Goal: Information Seeking & Learning: Learn about a topic

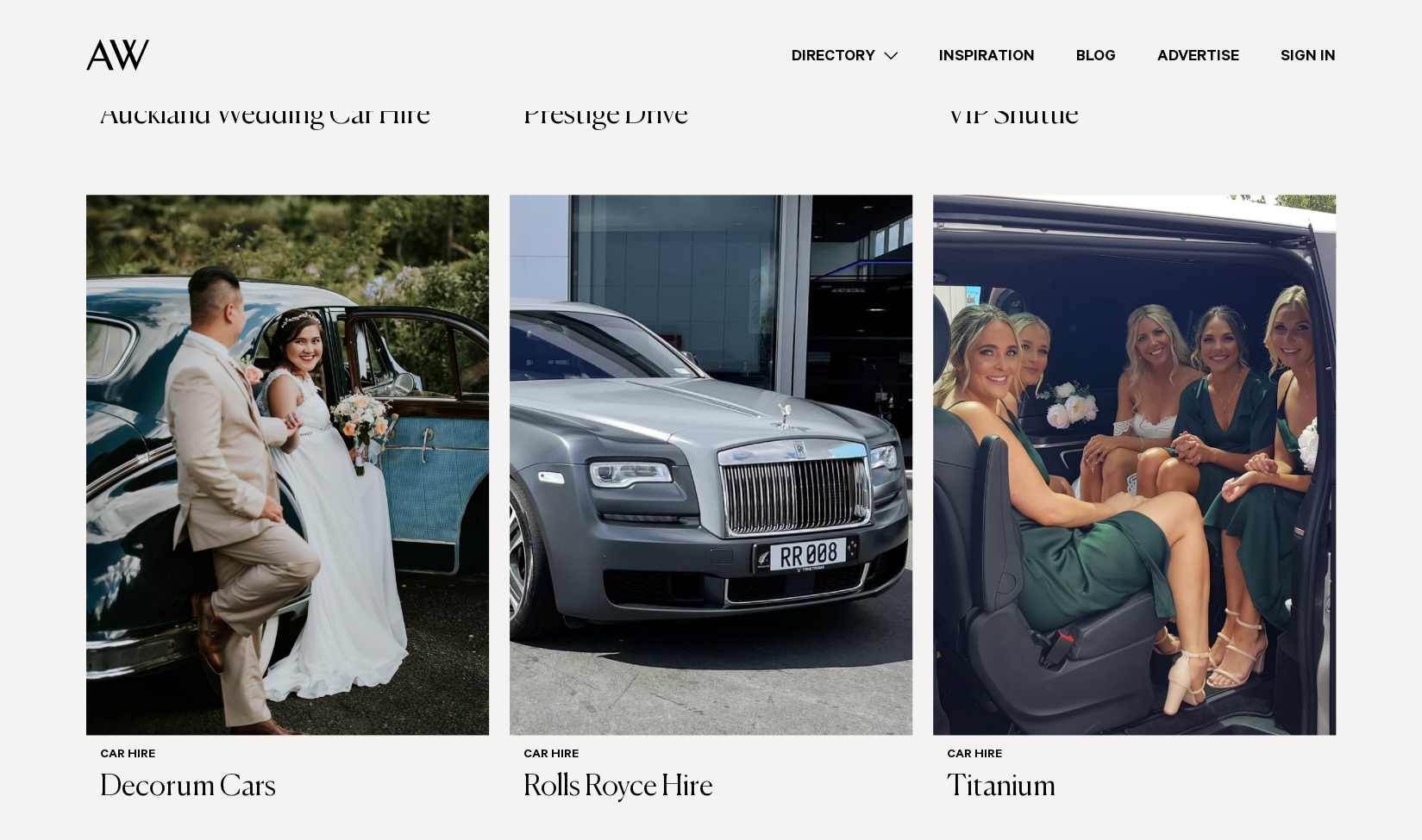
scroll to position [1027, 0]
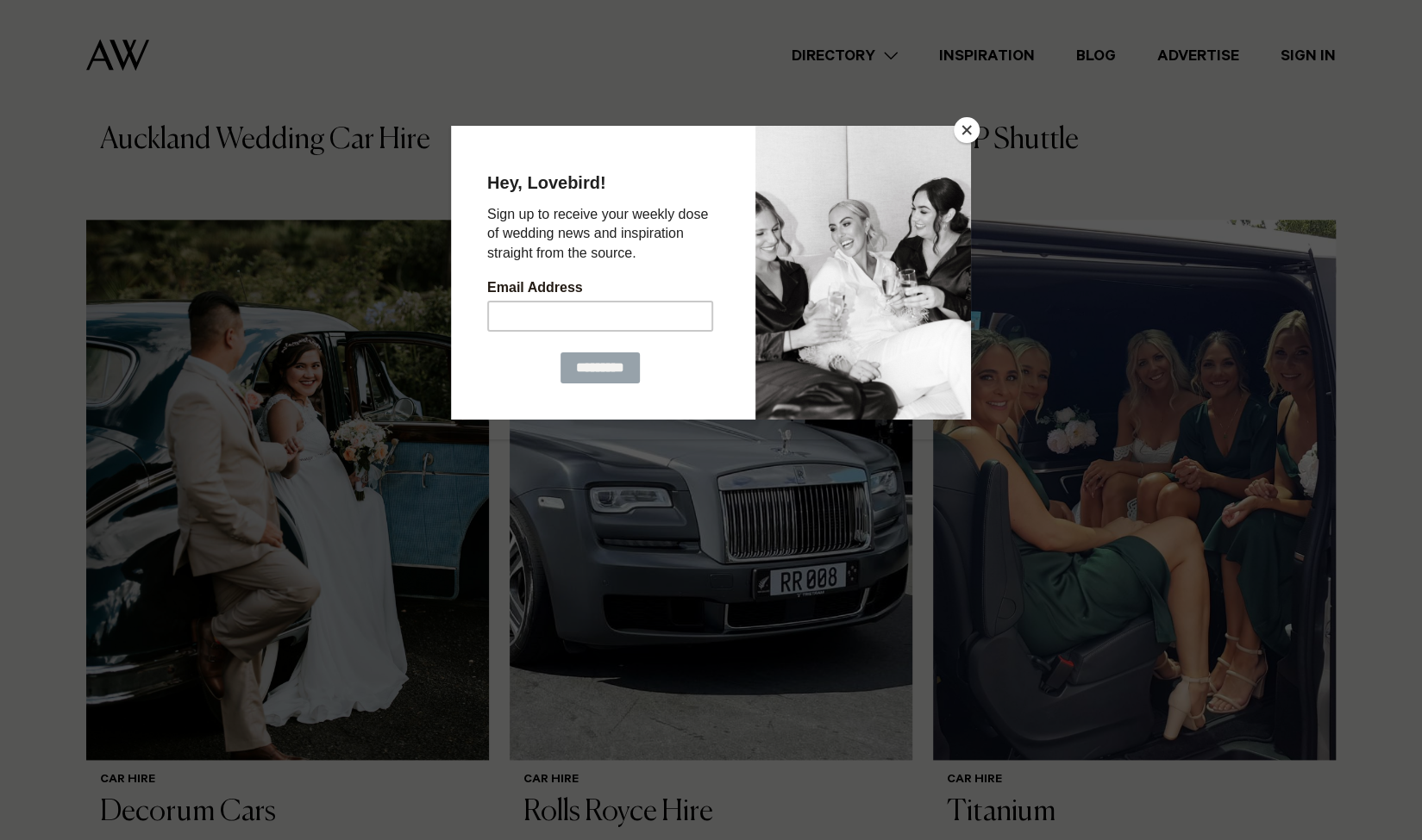
click at [962, 130] on button "Close" at bounding box center [967, 130] width 26 height 26
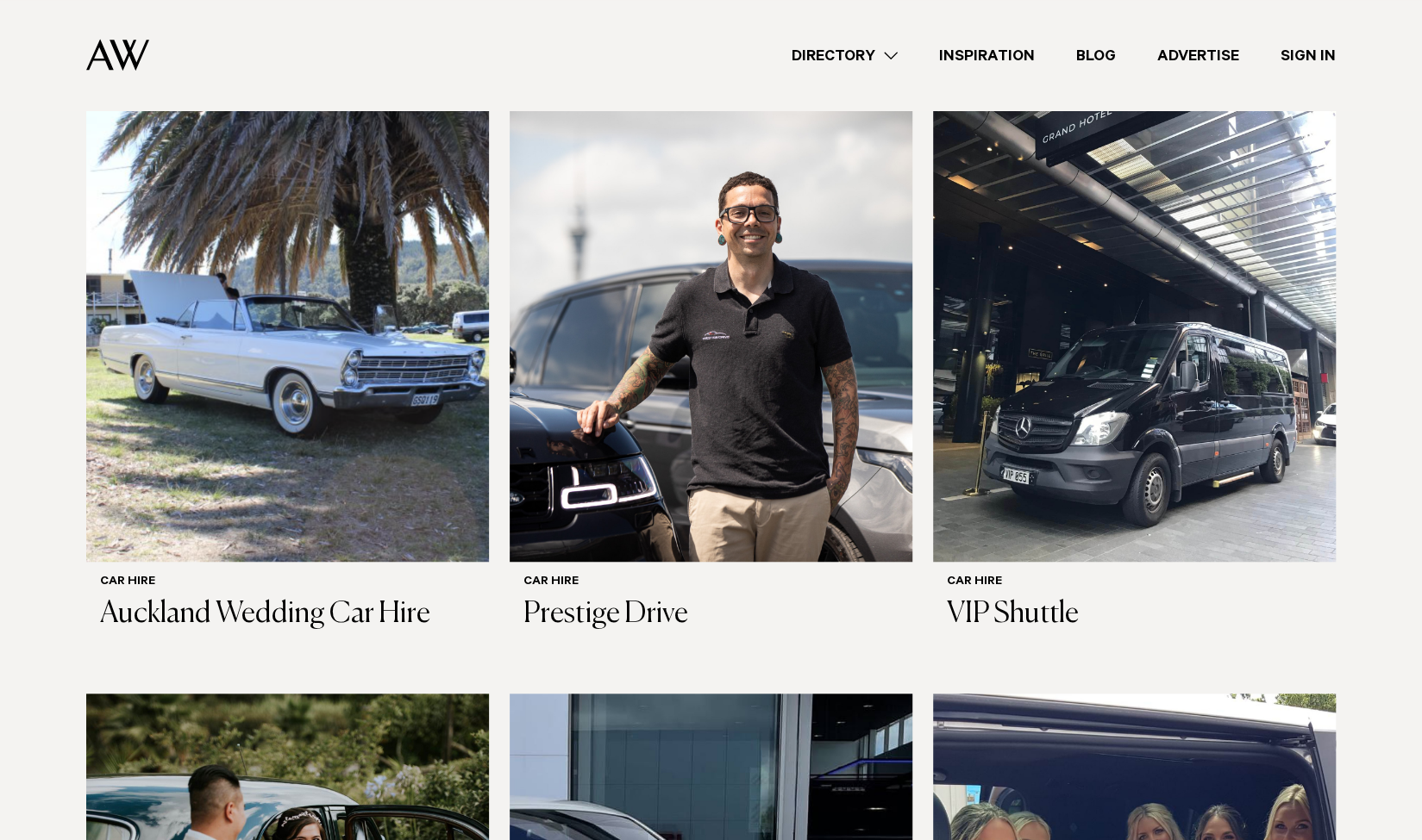
scroll to position [542, 0]
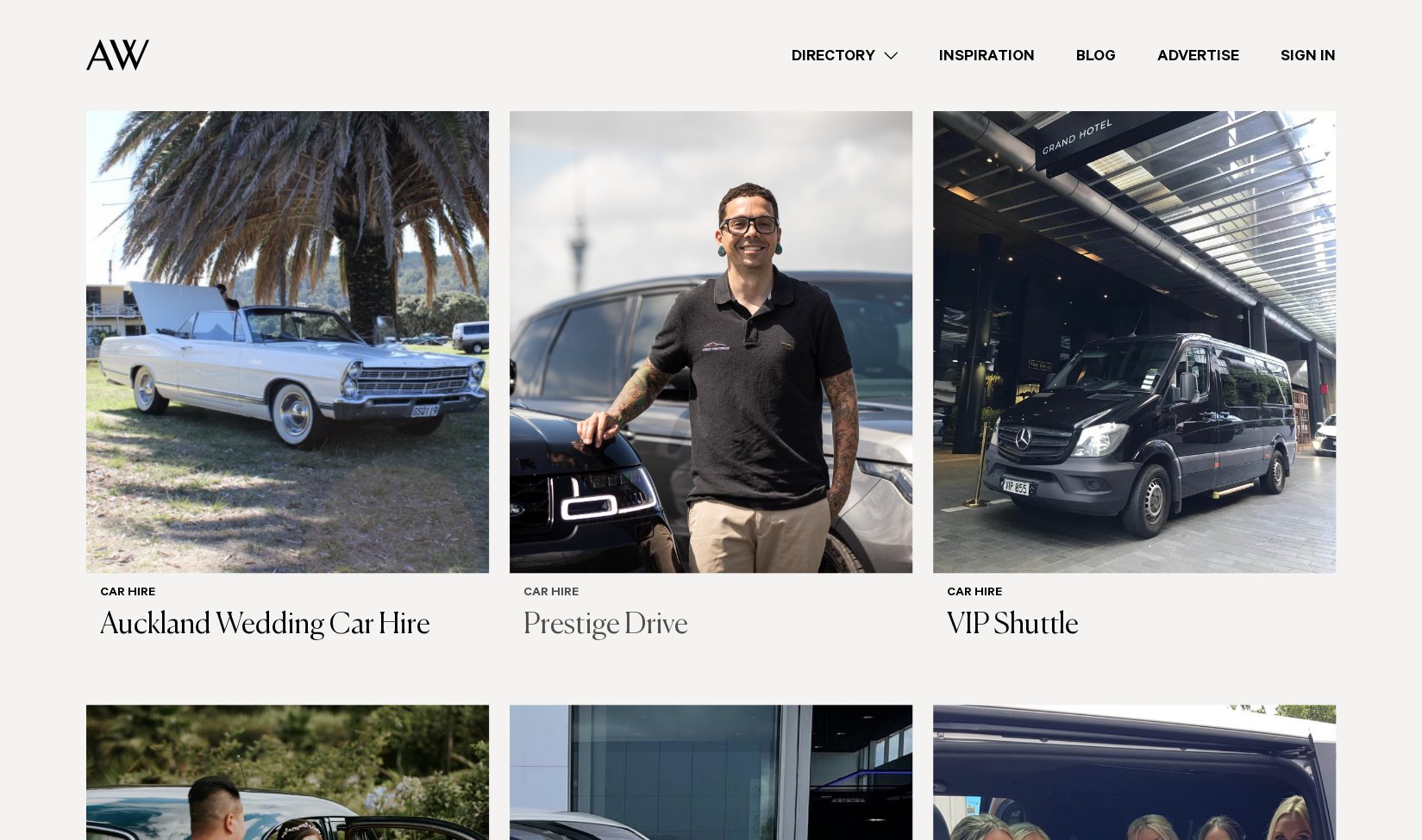
click at [724, 357] on img at bounding box center [711, 303] width 403 height 540
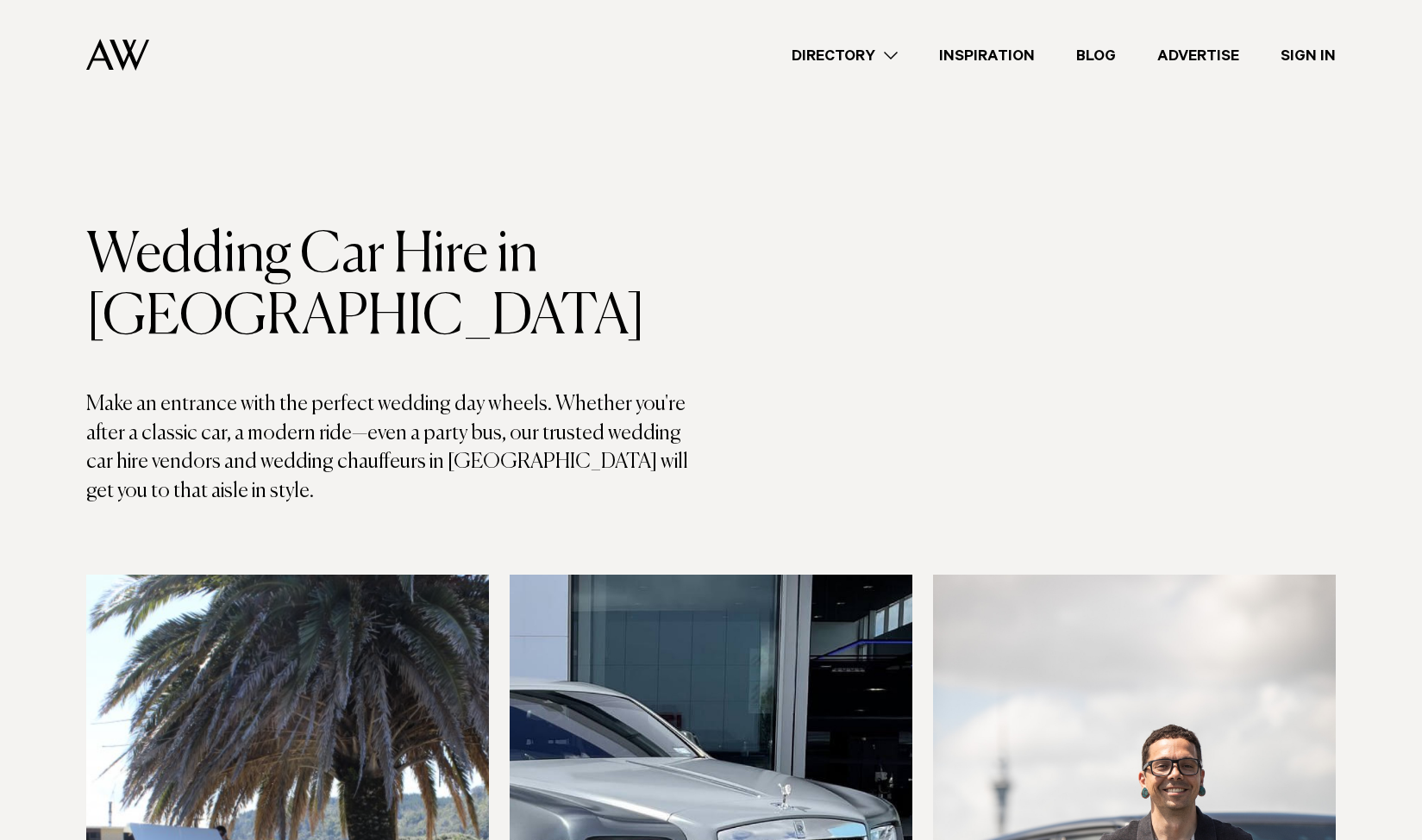
scroll to position [542, 0]
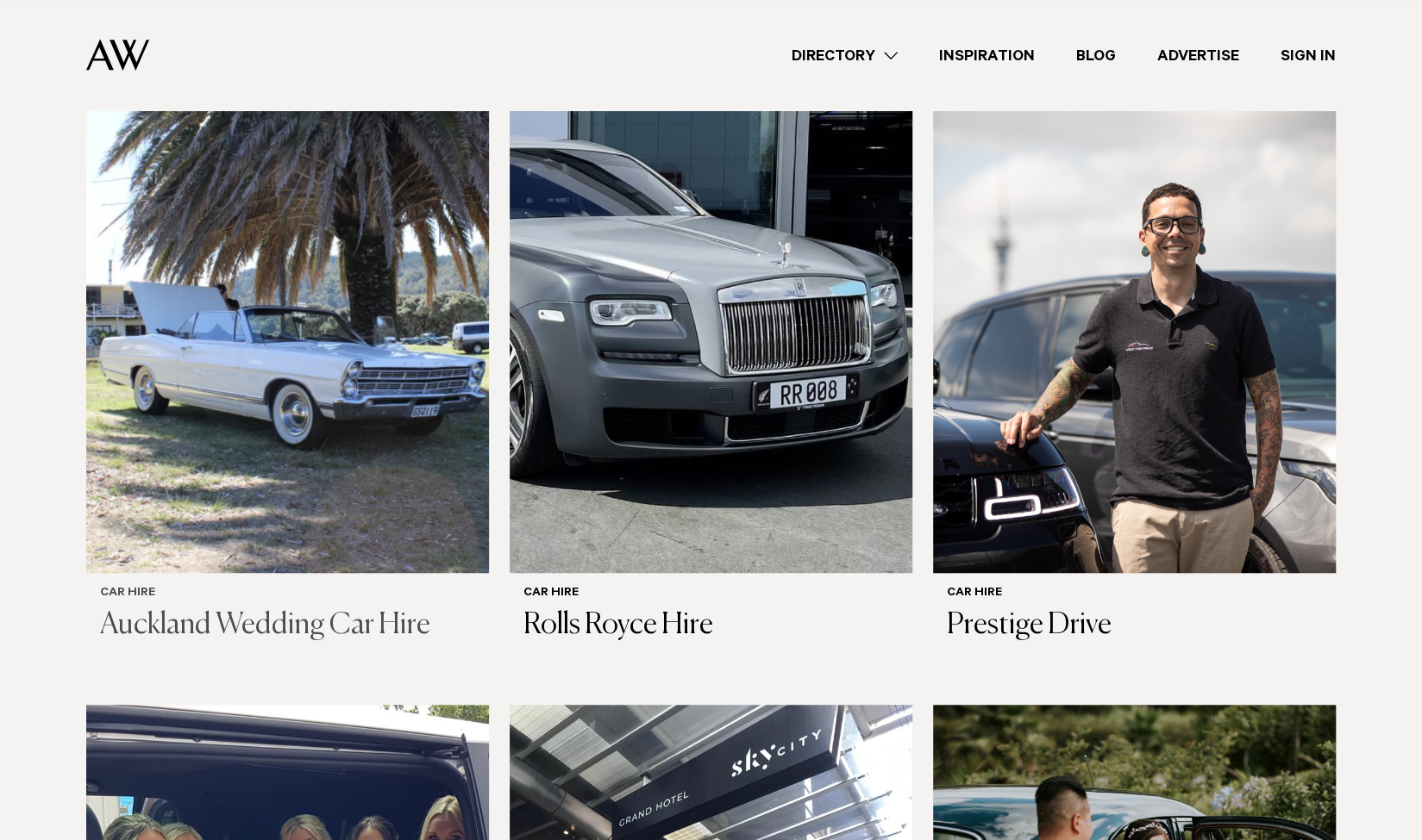
click at [257, 368] on img at bounding box center [288, 303] width 403 height 540
